Goal: Check status

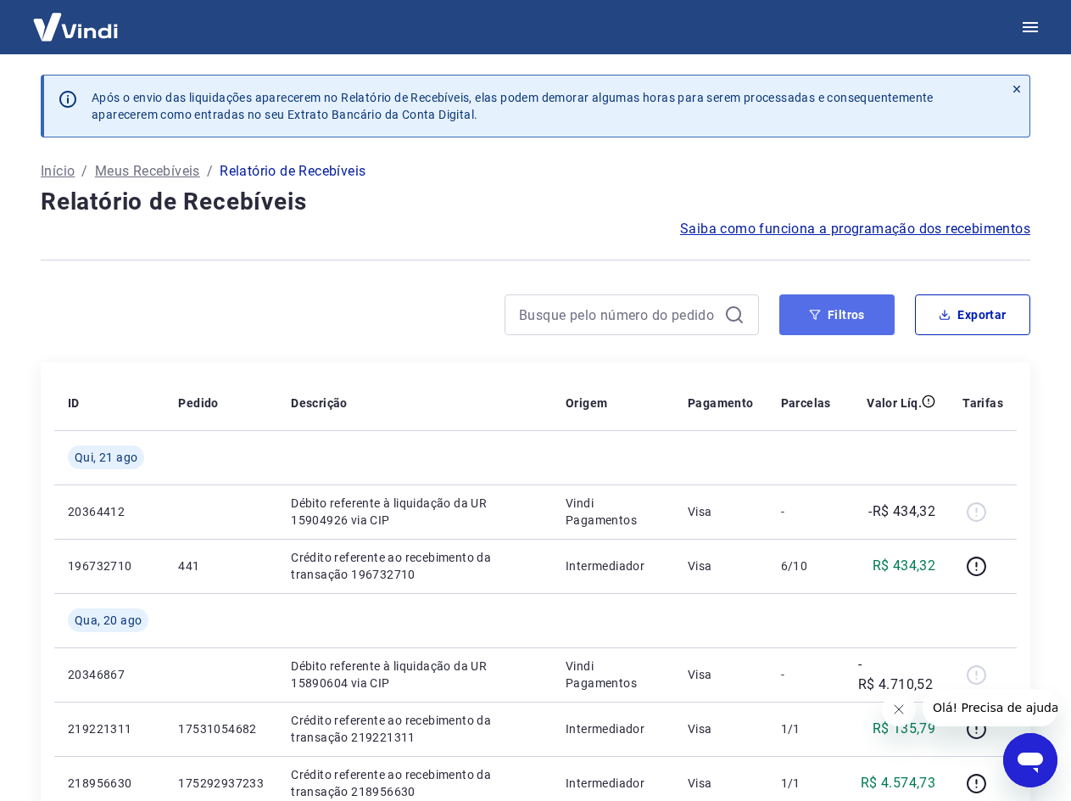
click at [851, 310] on button "Filtros" at bounding box center [837, 314] width 115 height 41
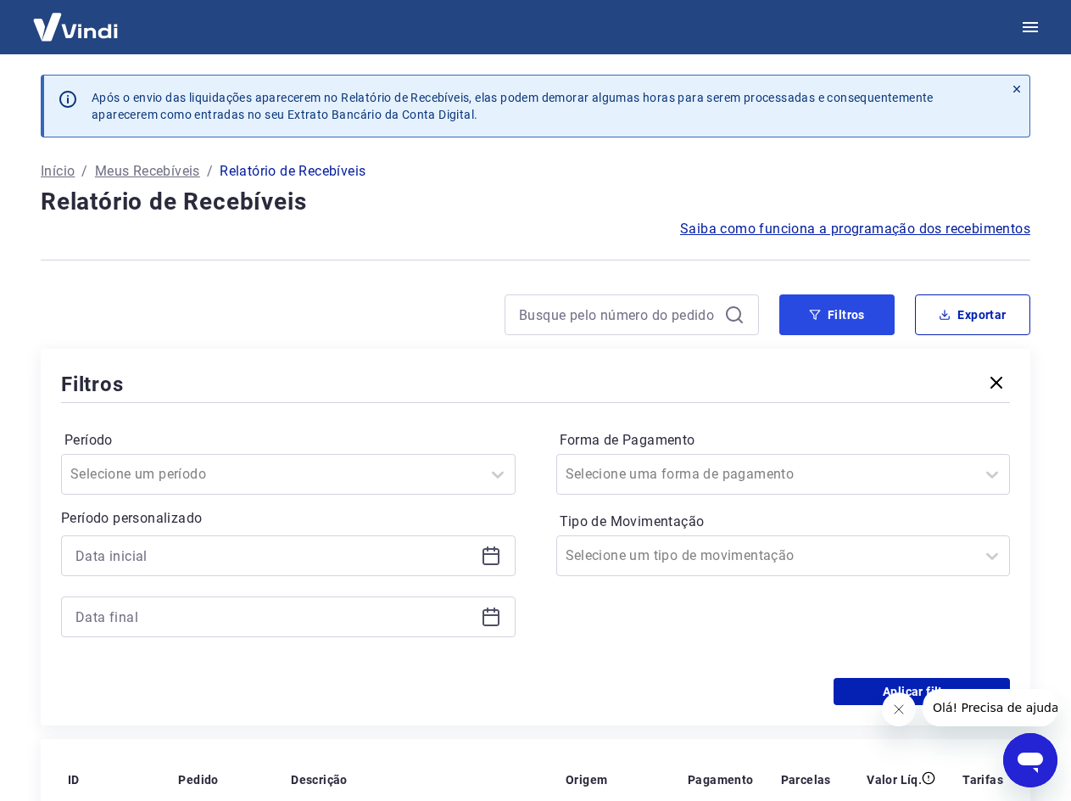
scroll to position [170, 0]
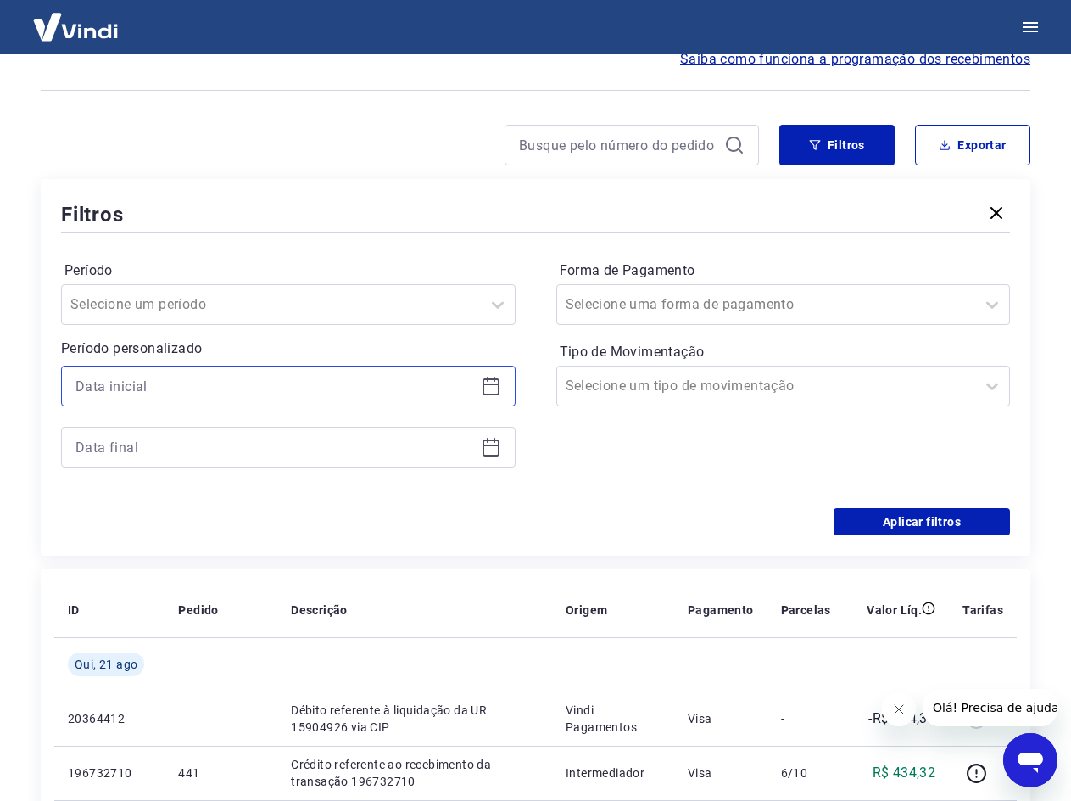
click at [400, 375] on input at bounding box center [274, 385] width 399 height 25
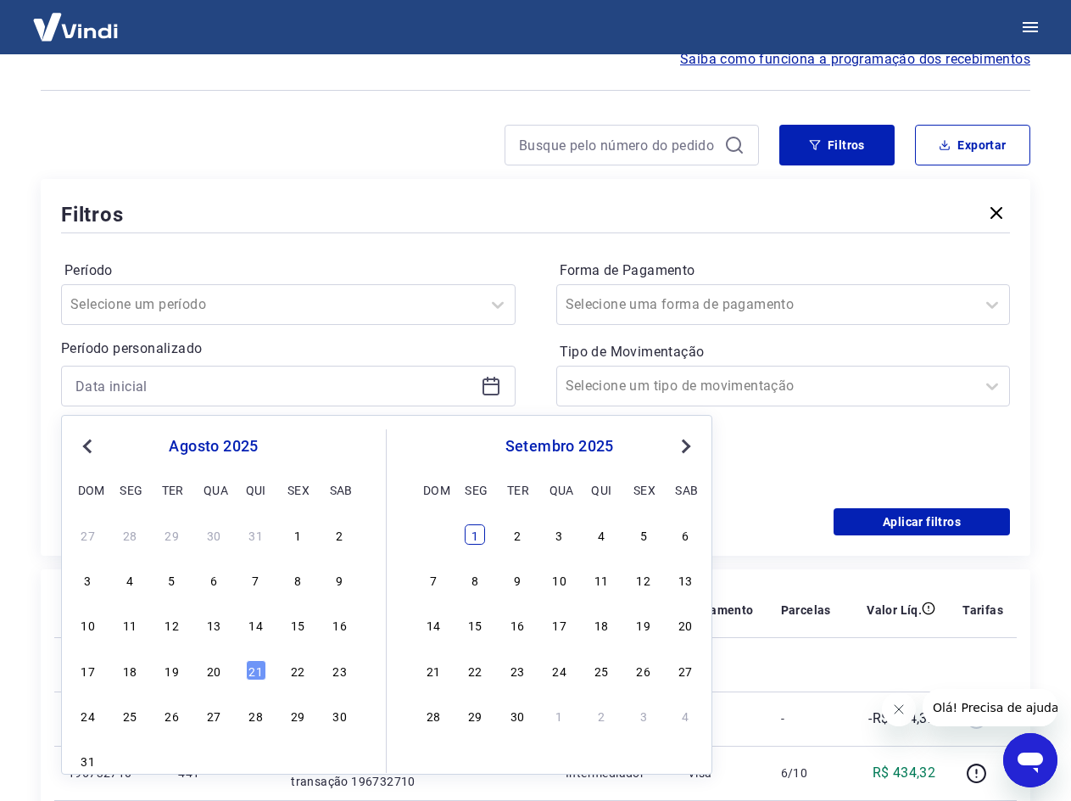
click at [472, 529] on div "1" at bounding box center [475, 534] width 20 height 20
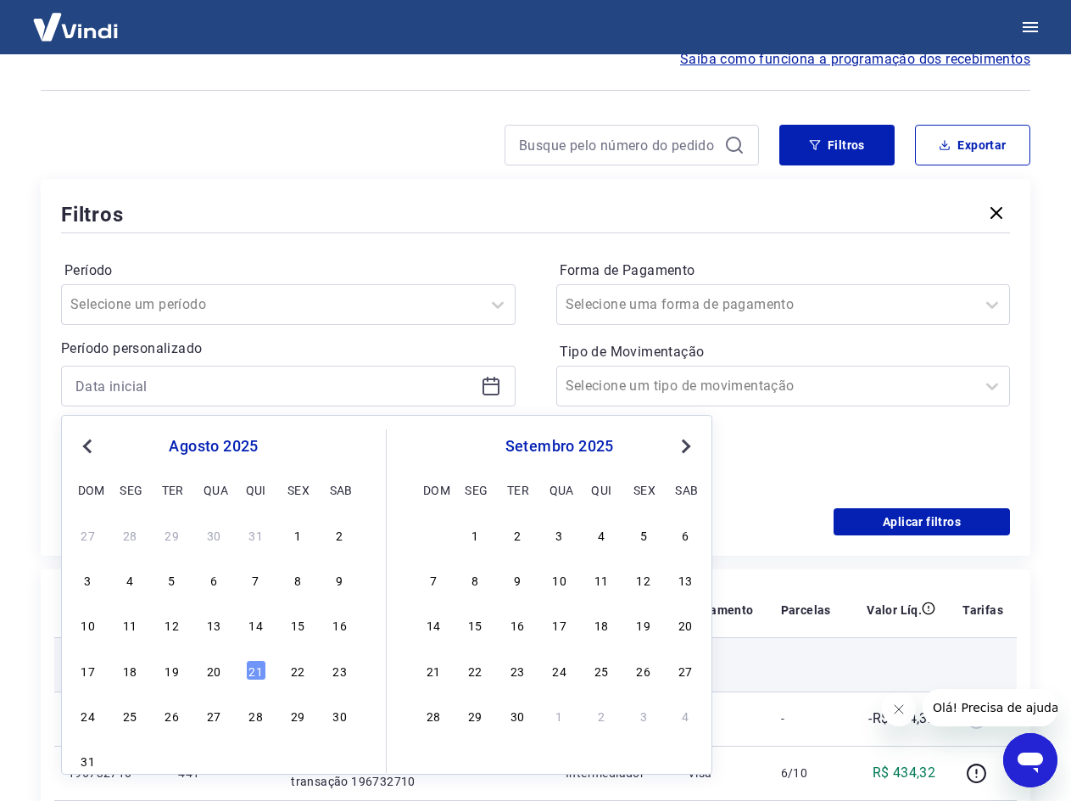
type input "[DATE]"
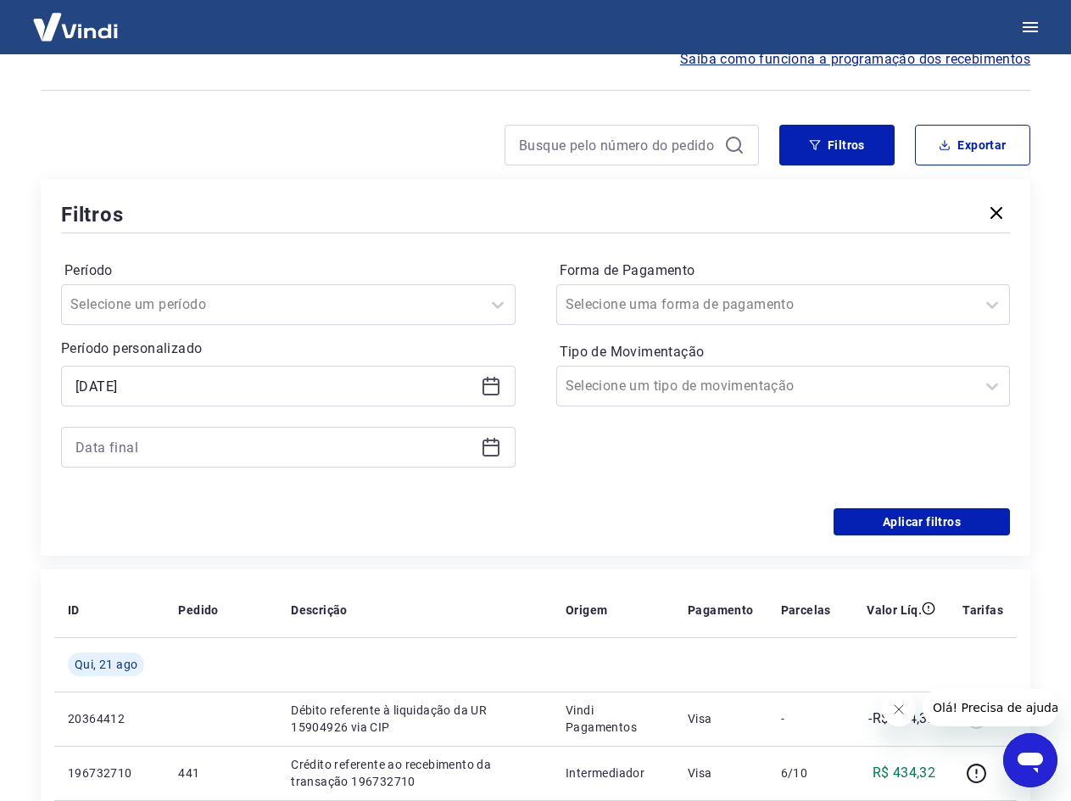
click at [491, 445] on icon at bounding box center [491, 446] width 17 height 2
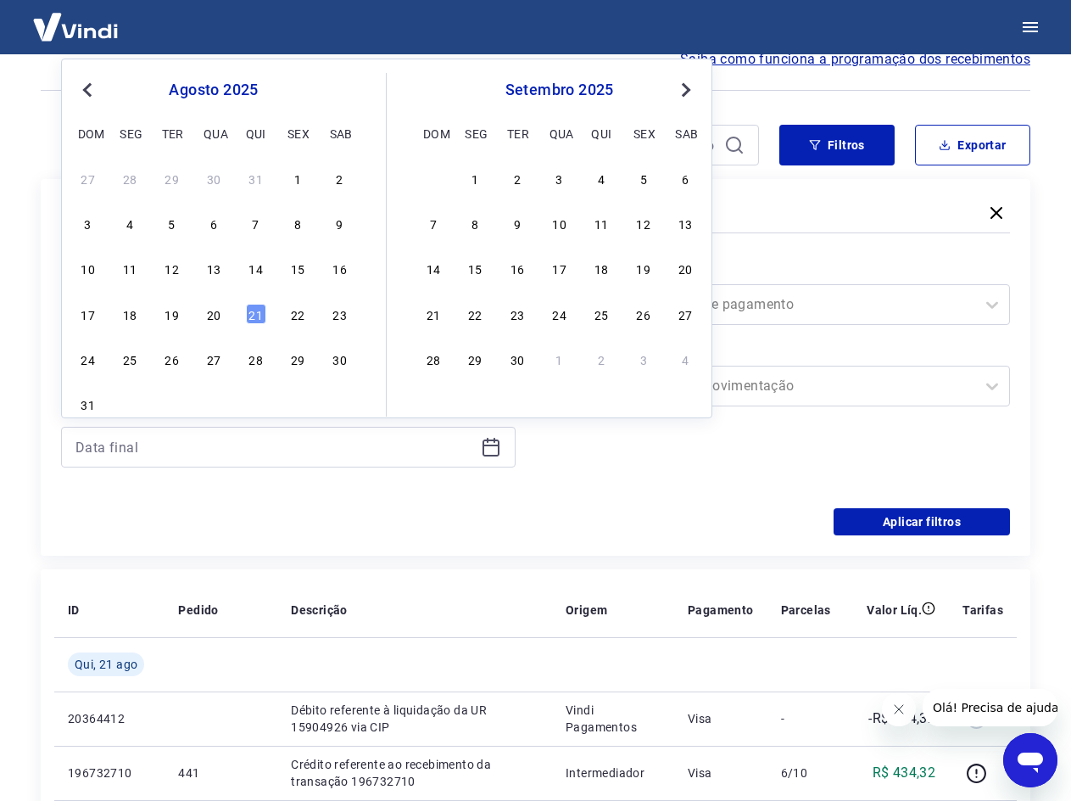
click at [691, 274] on div "20" at bounding box center [685, 268] width 20 height 20
type input "[DATE]"
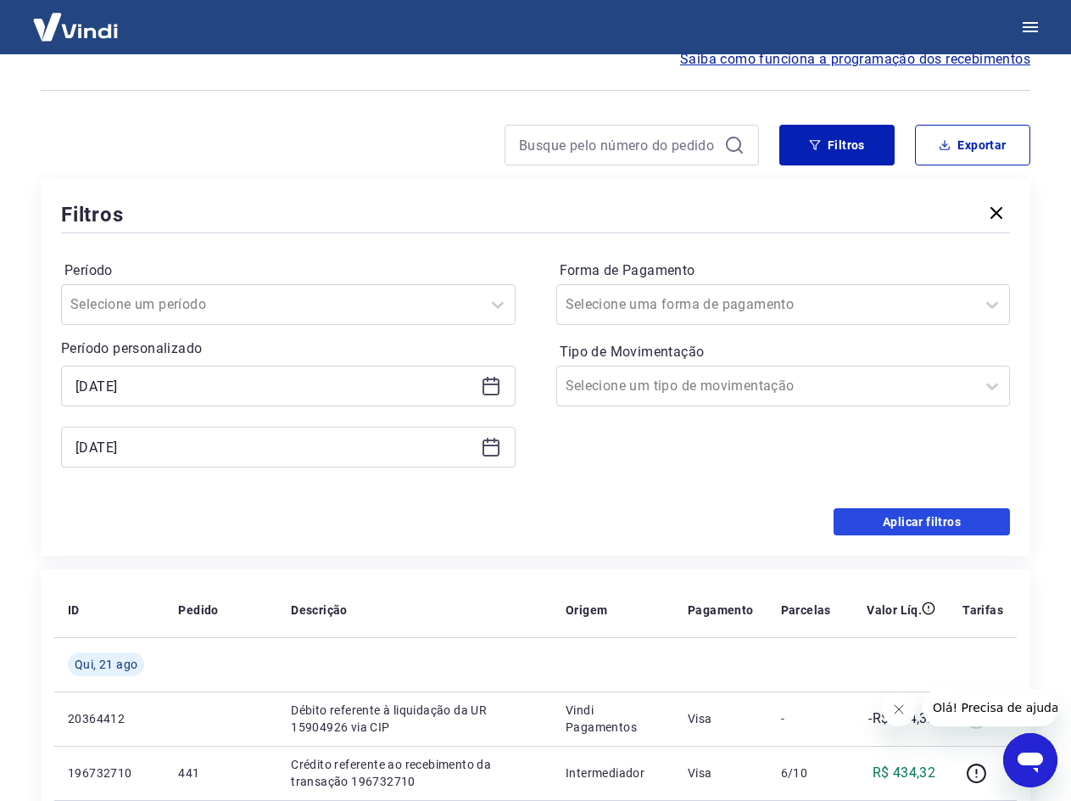
click at [874, 520] on button "Aplicar filtros" at bounding box center [922, 521] width 176 height 27
